Goal: Information Seeking & Learning: Understand process/instructions

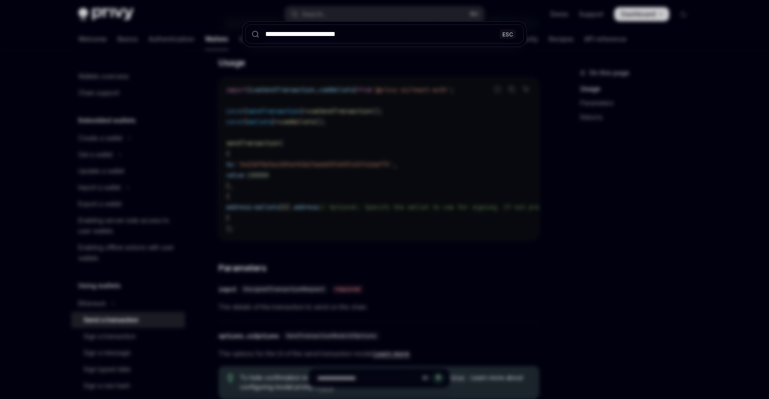
scroll to position [195, 0]
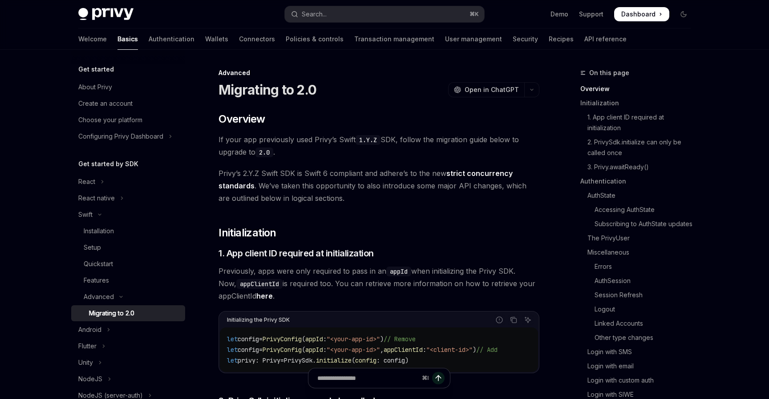
type textarea "*"
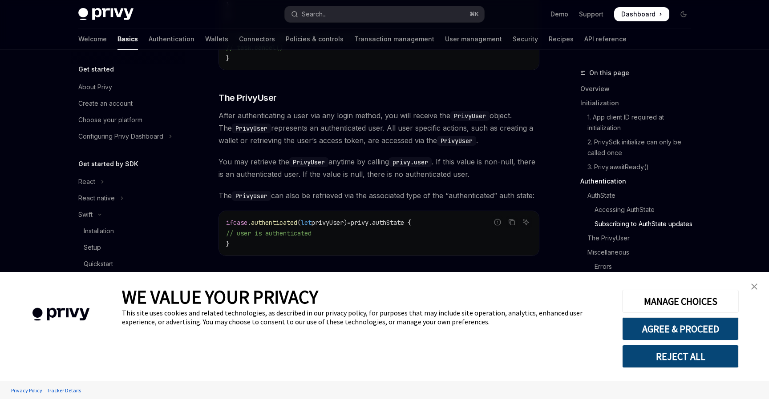
scroll to position [3546, 0]
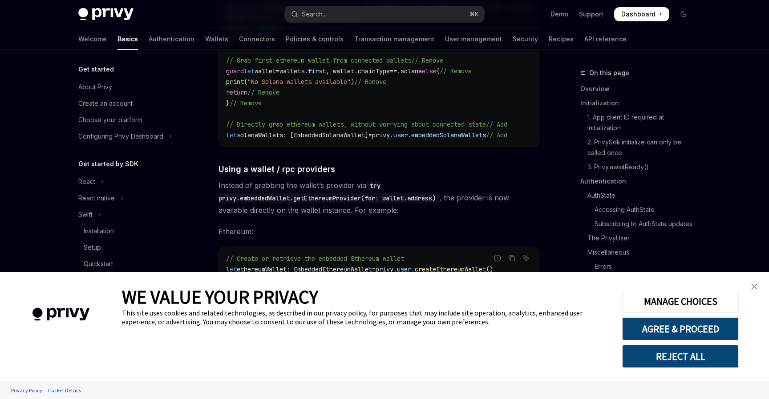
click at [439, 199] on code "try privy.embeddedWallet.getEthereumProvider(for: wallet.address)" at bounding box center [328, 192] width 221 height 22
click at [755, 286] on img "close banner" at bounding box center [754, 287] width 6 height 6
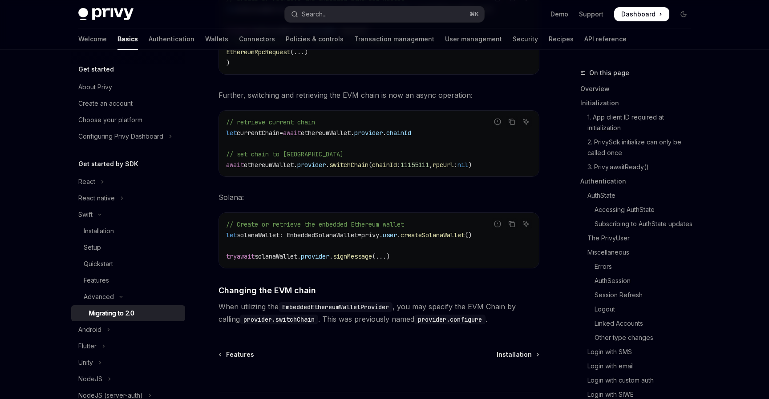
scroll to position [3877, 0]
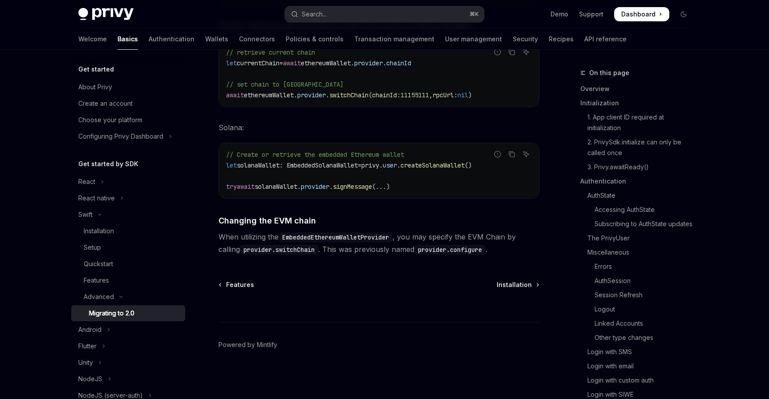
click at [430, 296] on div "⌘ I" at bounding box center [378, 306] width 321 height 33
